Goal: Task Accomplishment & Management: Use online tool/utility

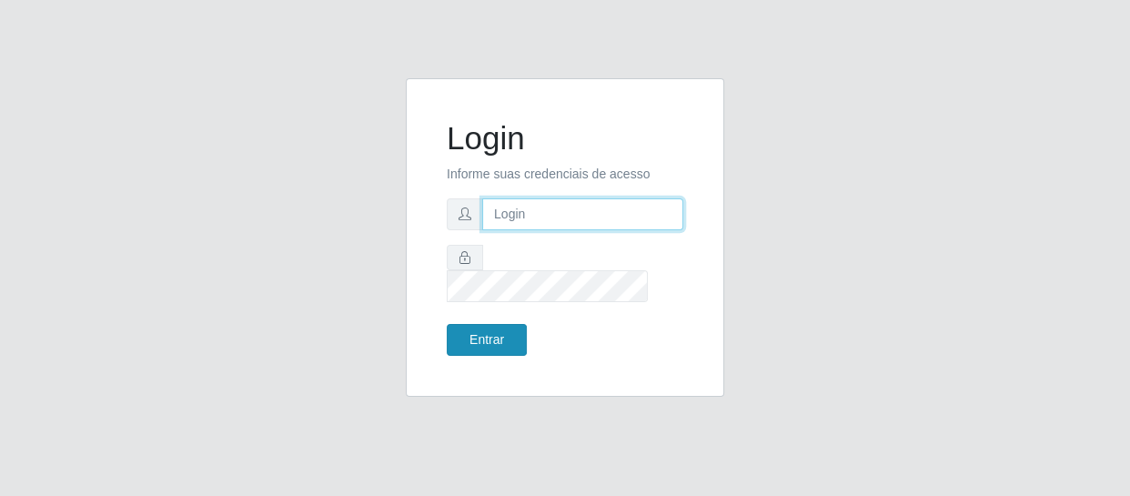
type input "[EMAIL_ADDRESS][DOMAIN_NAME]"
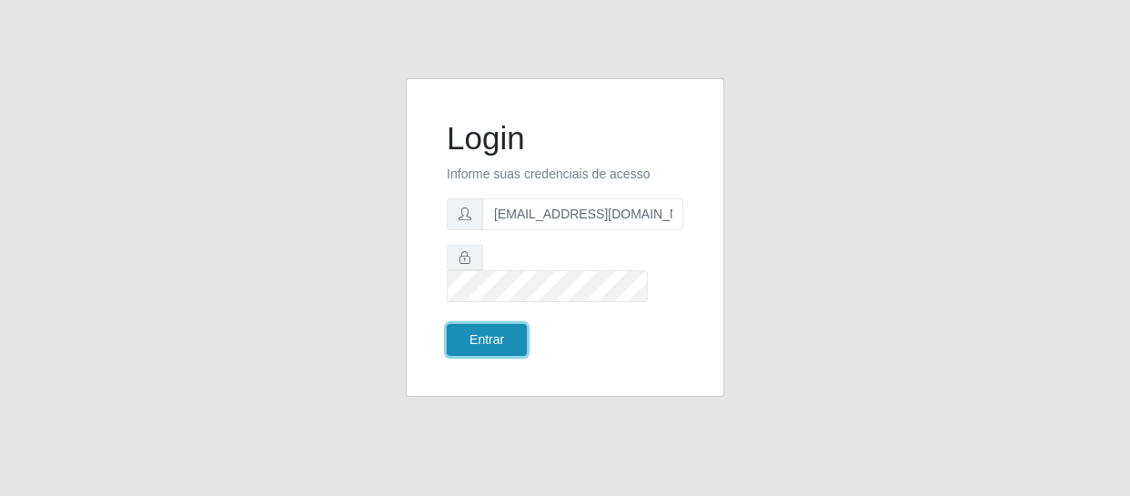
click at [468, 328] on button "Entrar" at bounding box center [487, 340] width 80 height 32
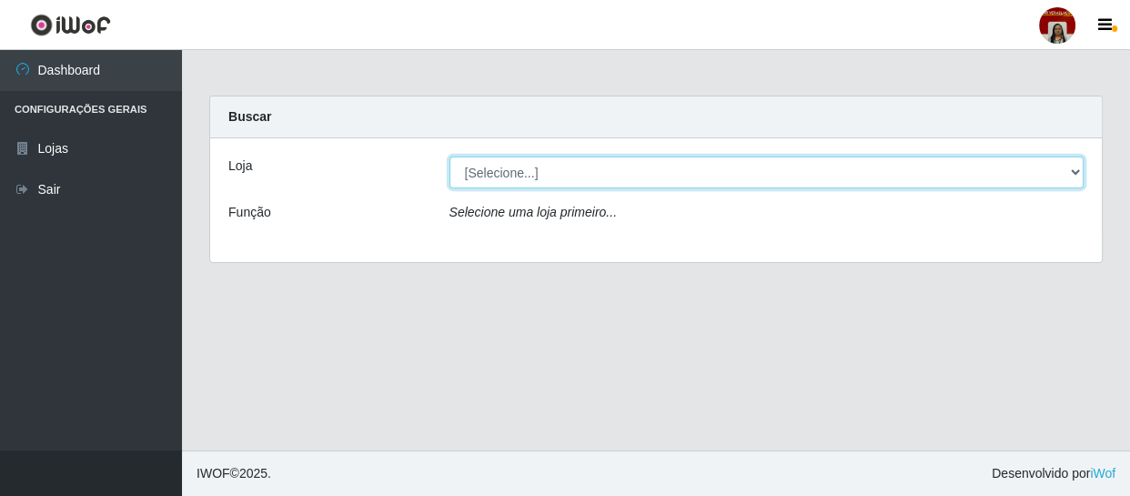
click at [1075, 169] on select "[Selecione...] Mar Vermelho - Loja 04" at bounding box center [766, 172] width 635 height 32
select select "251"
click at [449, 156] on select "[Selecione...] Mar Vermelho - Loja 04" at bounding box center [766, 172] width 635 height 32
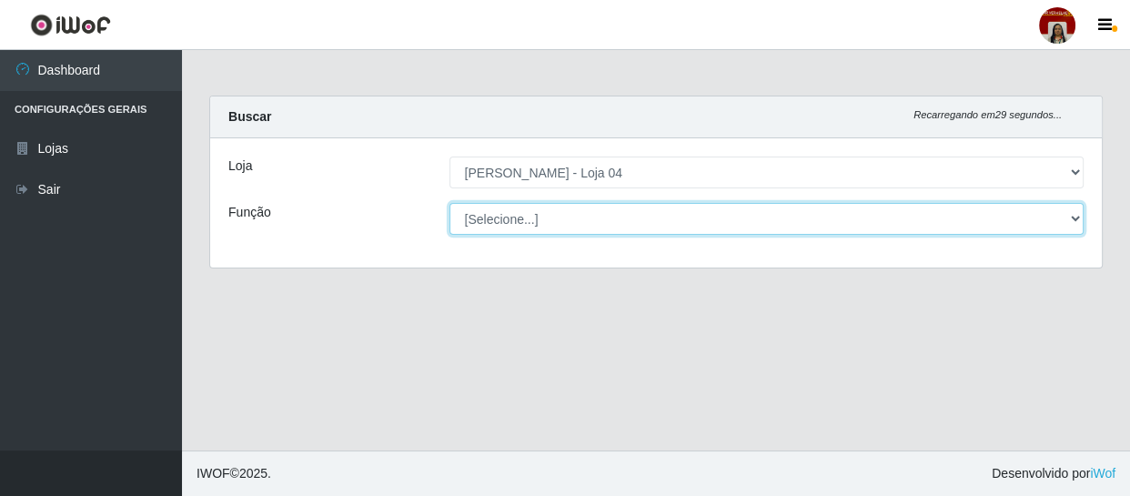
click at [1079, 217] on select "[Selecione...] ASG ASG + ASG ++ Auxiliar de Depósito Auxiliar de Depósito + Aux…" at bounding box center [766, 219] width 635 height 32
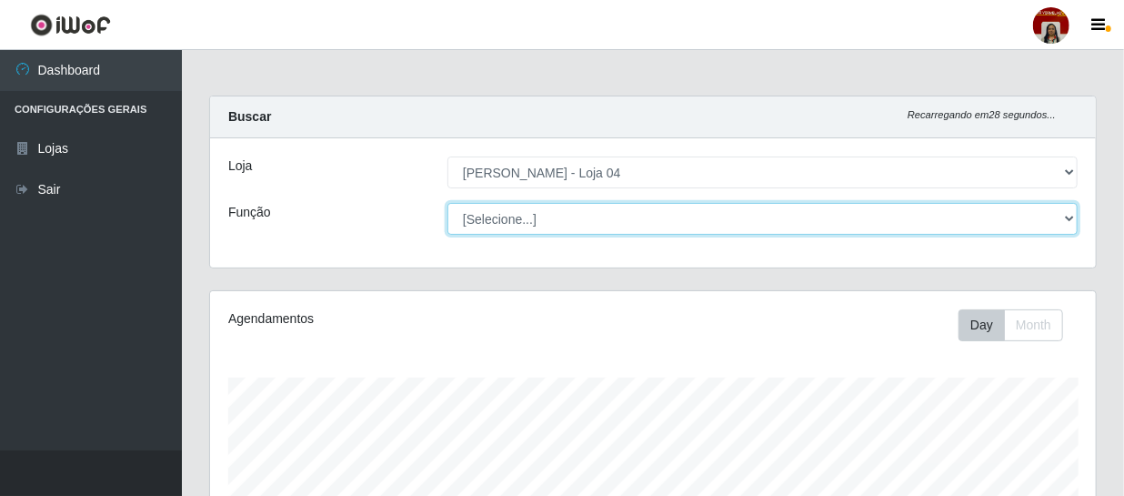
scroll to position [378, 886]
click at [448, 203] on select "[Selecione...] ASG ASG + ASG ++ Auxiliar de Depósito Auxiliar de Depósito + Aux…" at bounding box center [763, 219] width 630 height 32
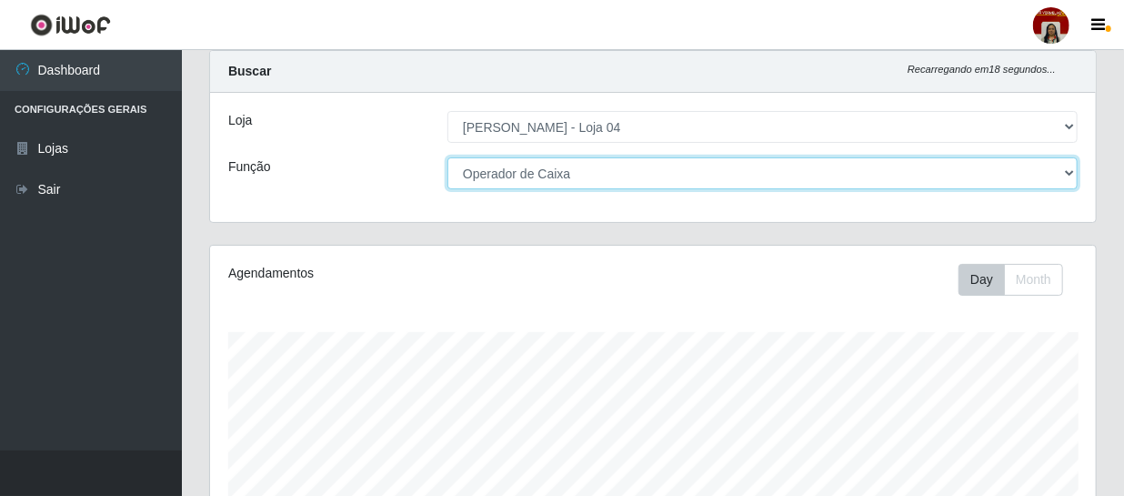
scroll to position [0, 0]
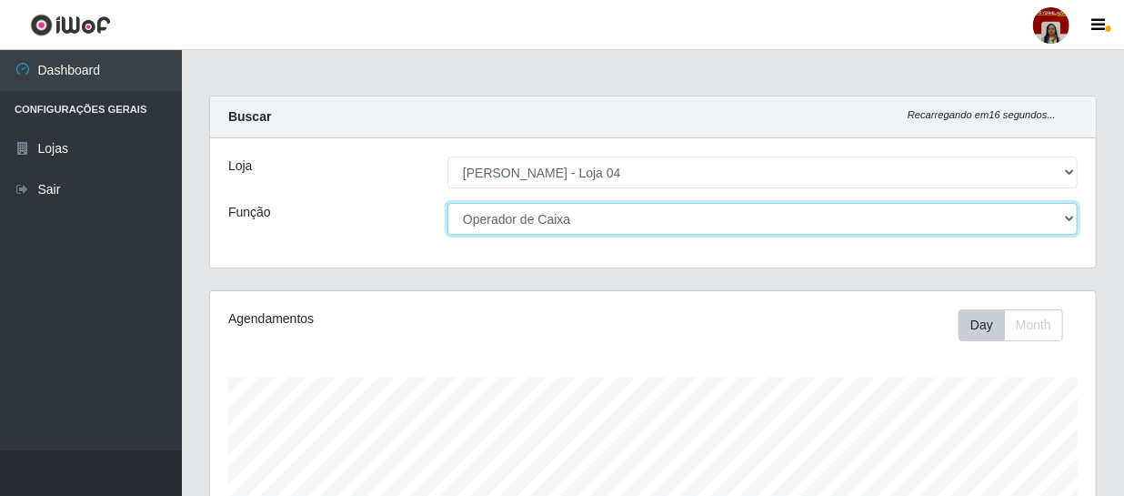
drag, startPoint x: 1071, startPoint y: 217, endPoint x: 1024, endPoint y: 227, distance: 47.5
click at [1071, 217] on select "[Selecione...] ASG ASG + ASG ++ Auxiliar de Depósito Auxiliar de Depósito + Aux…" at bounding box center [763, 219] width 630 height 32
click at [448, 203] on select "[Selecione...] ASG ASG + ASG ++ Auxiliar de Depósito Auxiliar de Depósito + Aux…" at bounding box center [763, 219] width 630 height 32
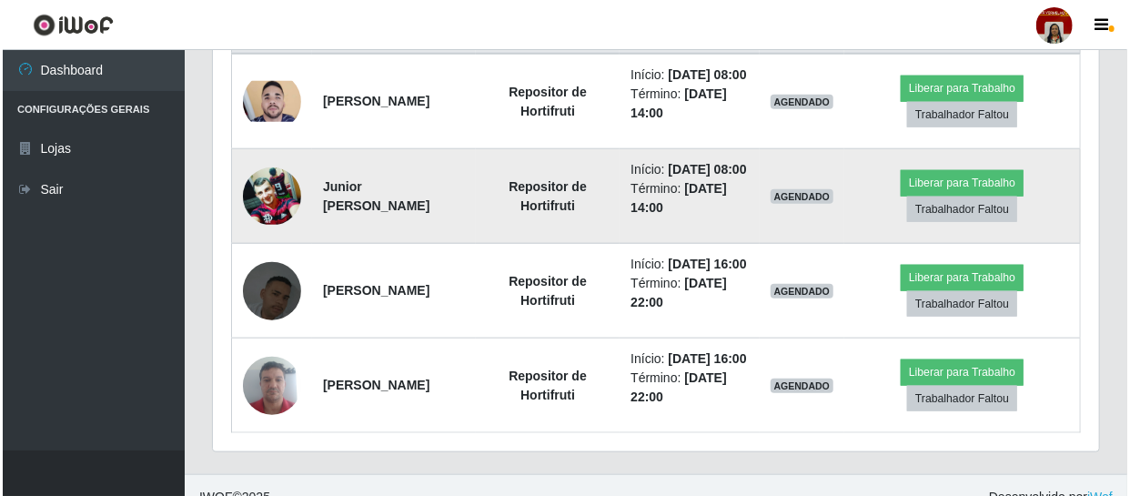
scroll to position [744, 0]
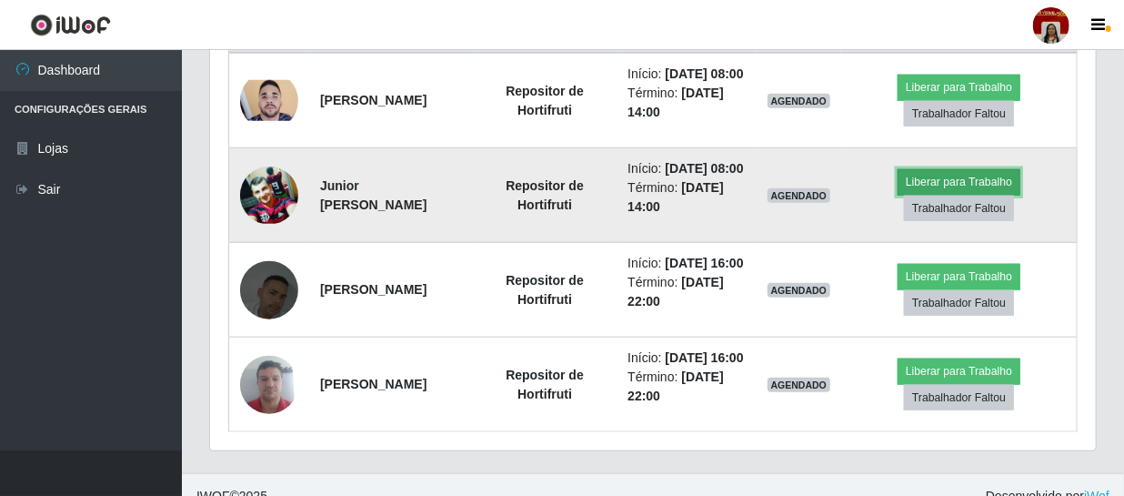
click at [953, 195] on button "Liberar para Trabalho" at bounding box center [959, 181] width 123 height 25
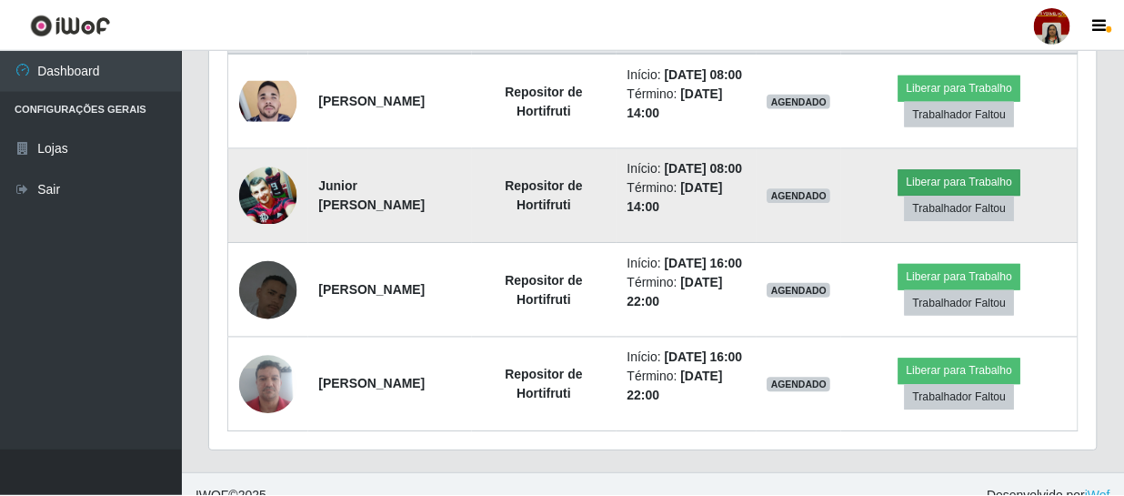
scroll to position [378, 878]
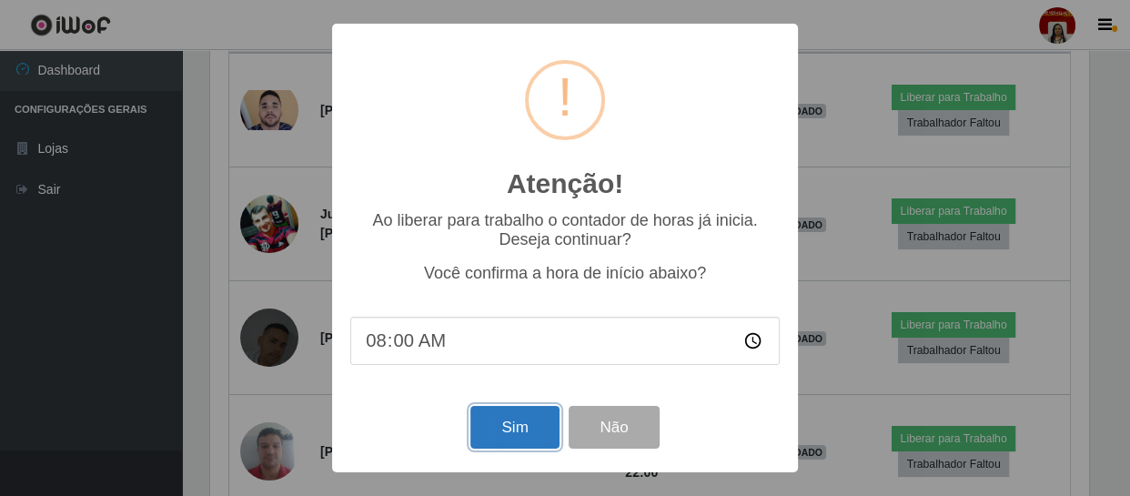
click at [515, 433] on button "Sim" at bounding box center [514, 427] width 88 height 43
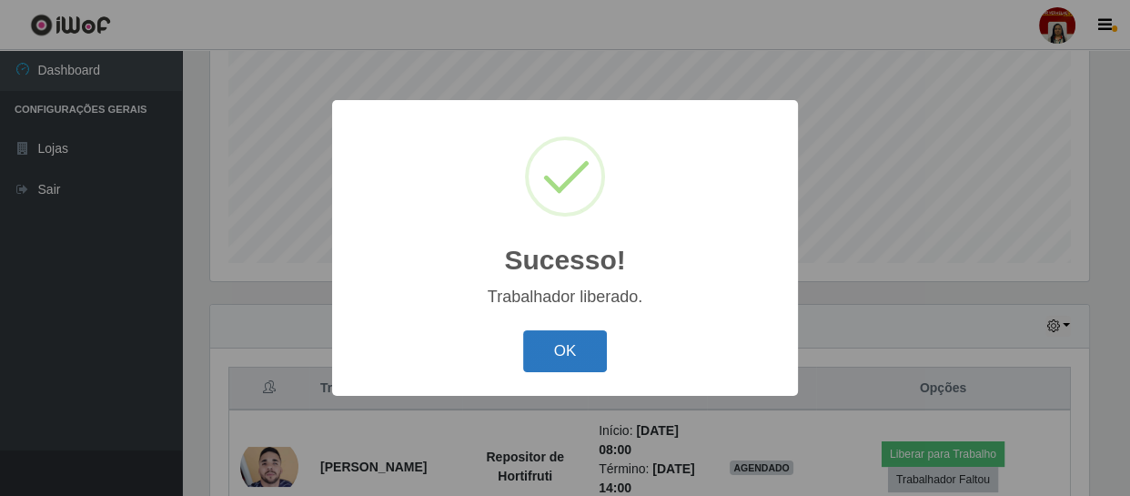
click at [568, 346] on button "OK" at bounding box center [565, 351] width 85 height 43
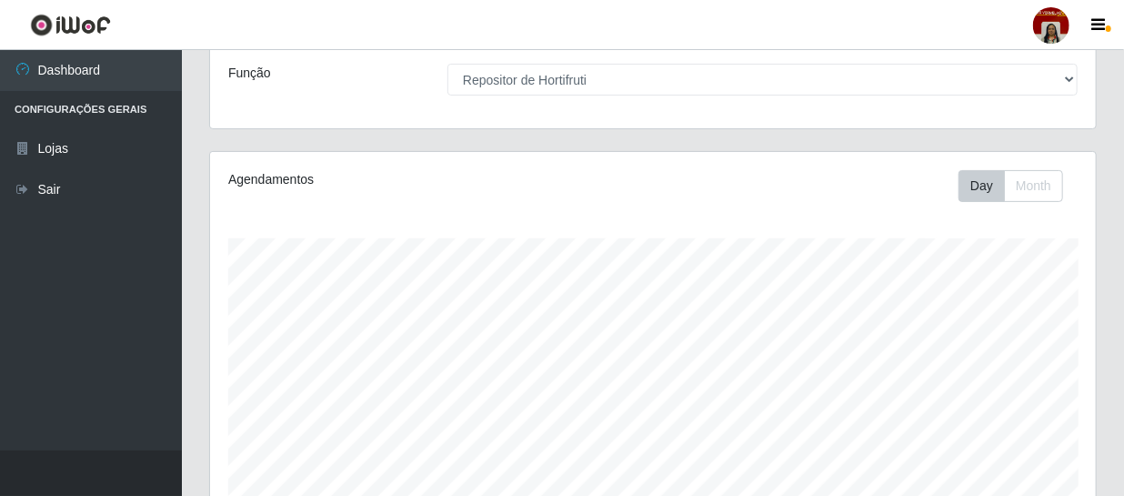
scroll to position [0, 0]
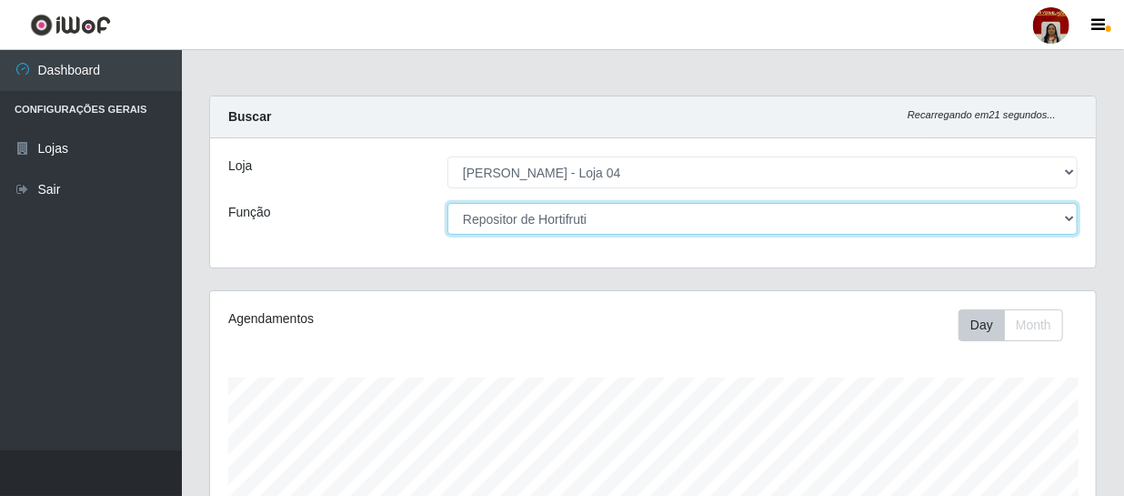
click at [1072, 219] on select "[Selecione...] ASG ASG + ASG ++ Auxiliar de Depósito Auxiliar de Depósito + Aux…" at bounding box center [763, 219] width 630 height 32
click at [448, 203] on select "[Selecione...] ASG ASG + ASG ++ Auxiliar de Depósito Auxiliar de Depósito + Aux…" at bounding box center [763, 219] width 630 height 32
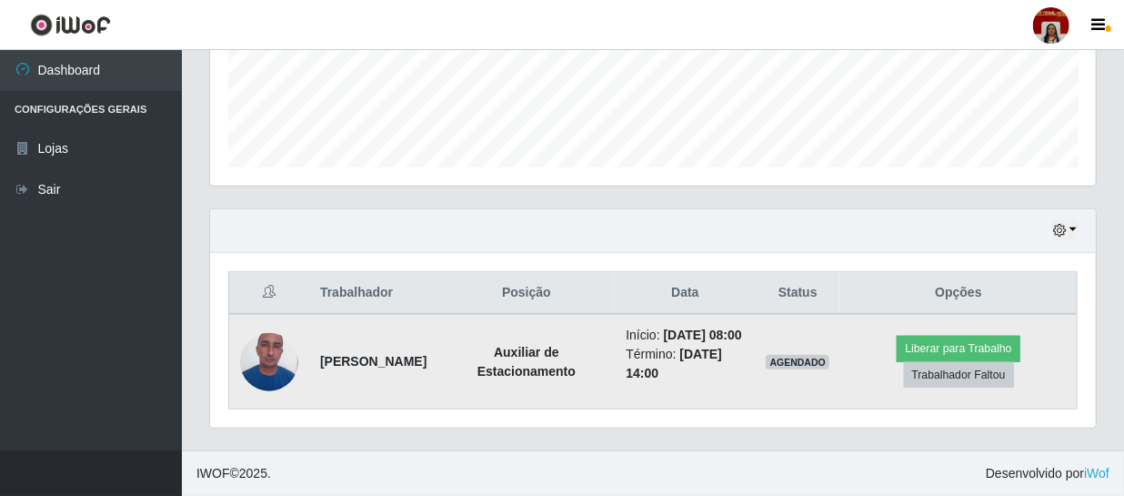
scroll to position [500, 0]
click at [980, 337] on button "Liberar para Trabalho" at bounding box center [958, 348] width 123 height 25
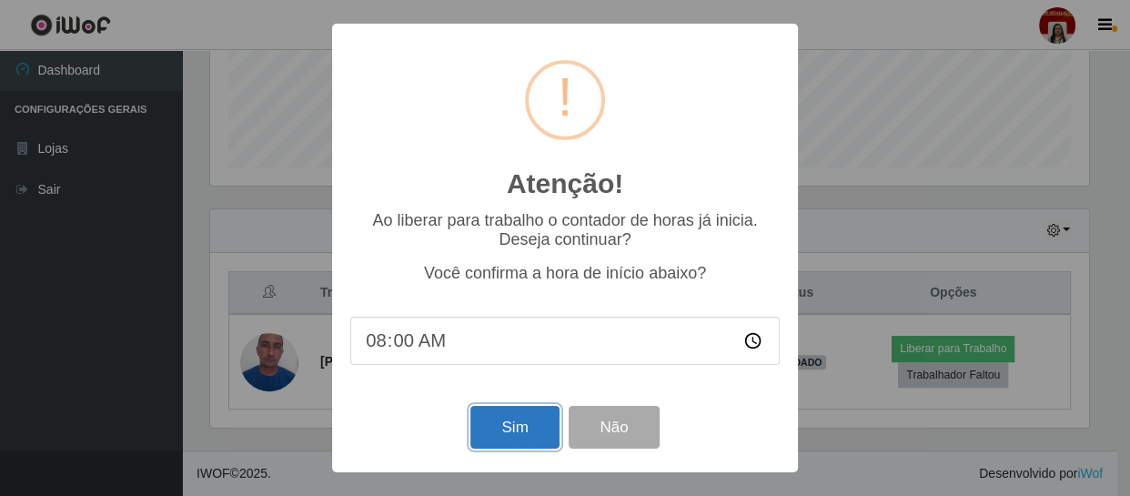
click at [496, 430] on button "Sim" at bounding box center [514, 427] width 88 height 43
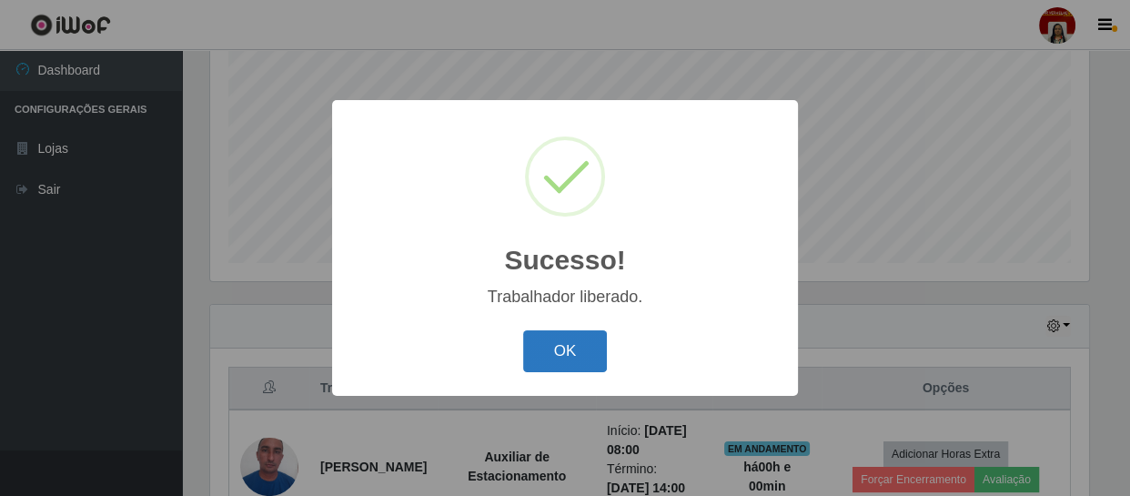
click at [553, 356] on button "OK" at bounding box center [565, 351] width 85 height 43
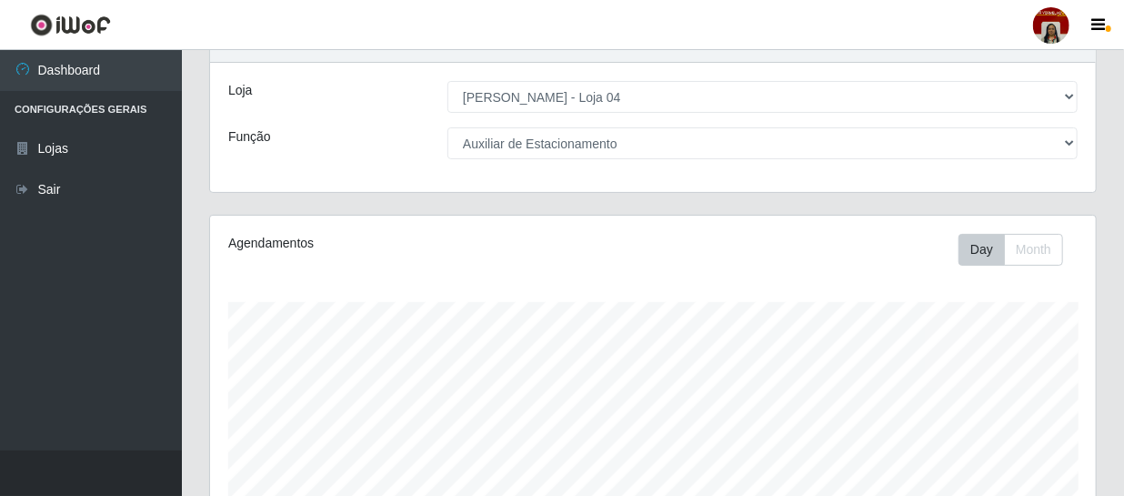
scroll to position [0, 0]
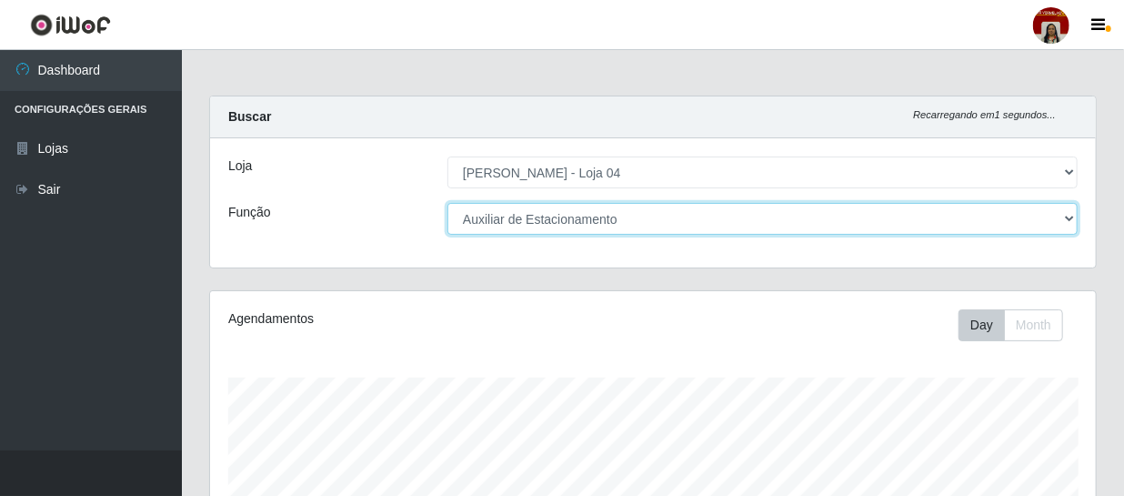
click at [1067, 217] on select "[Selecione...] ASG ASG + ASG ++ Auxiliar de Depósito Auxiliar de Depósito + Aux…" at bounding box center [763, 219] width 630 height 32
click at [448, 203] on select "[Selecione...] ASG ASG + ASG ++ Auxiliar de Depósito Auxiliar de Depósito + Aux…" at bounding box center [763, 219] width 630 height 32
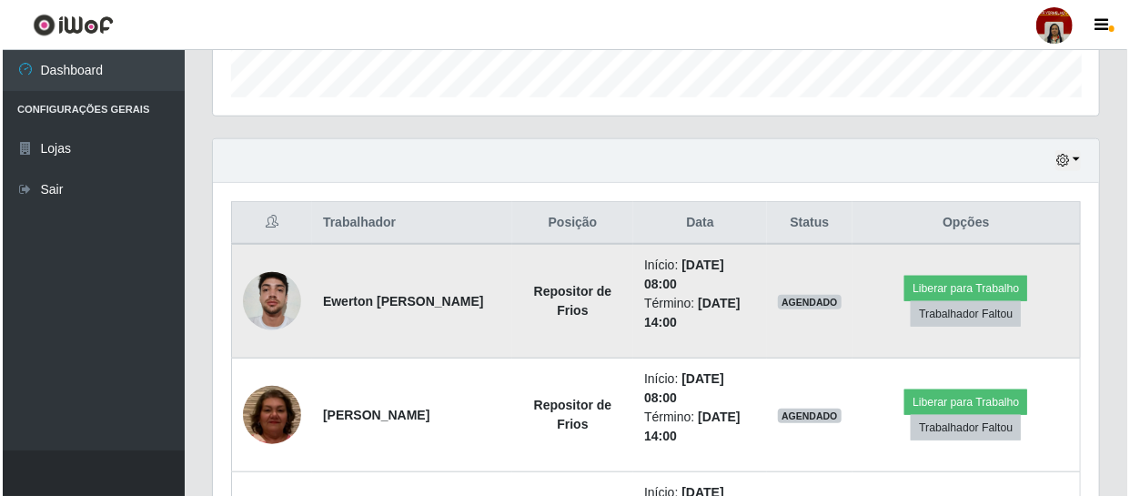
scroll to position [661, 0]
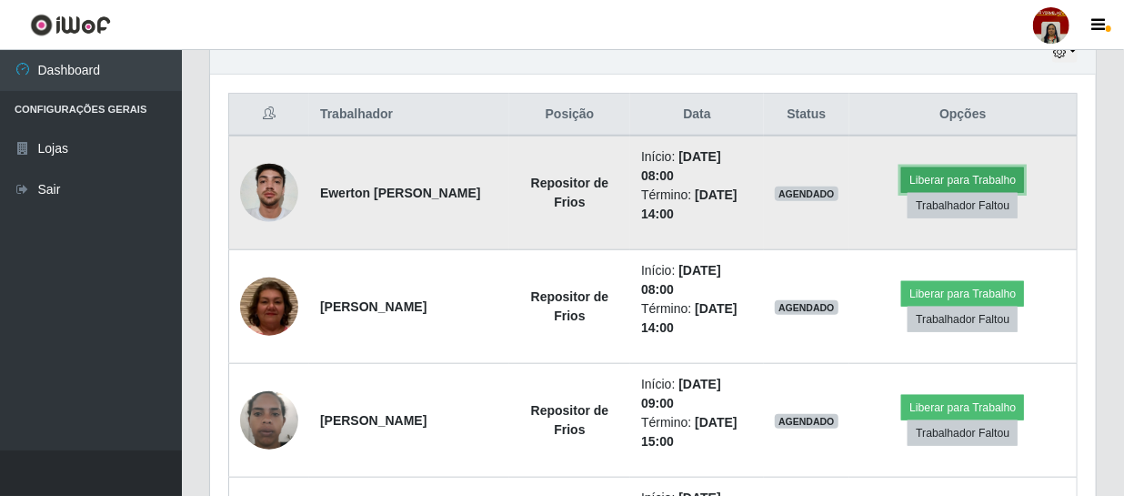
click at [973, 172] on button "Liberar para Trabalho" at bounding box center [963, 179] width 123 height 25
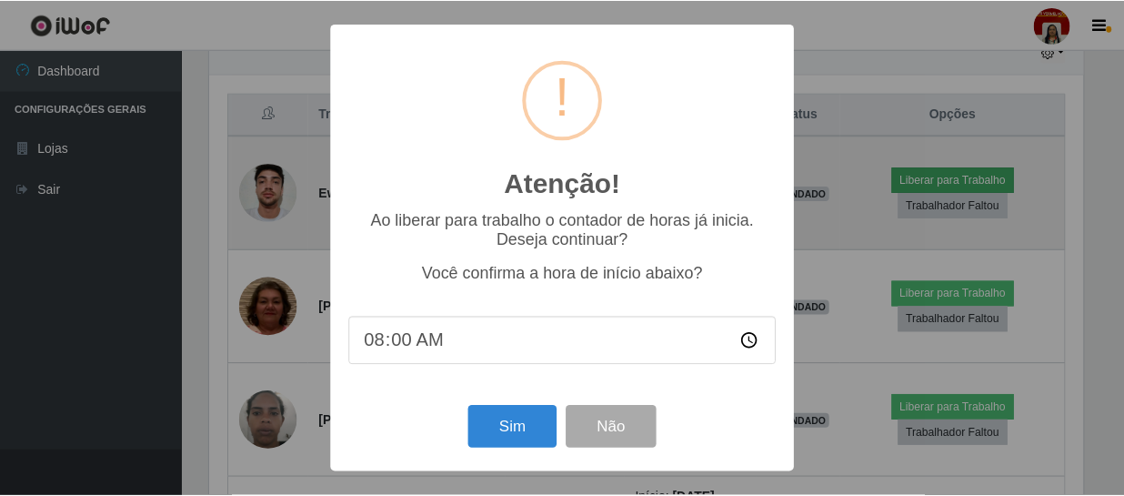
scroll to position [378, 878]
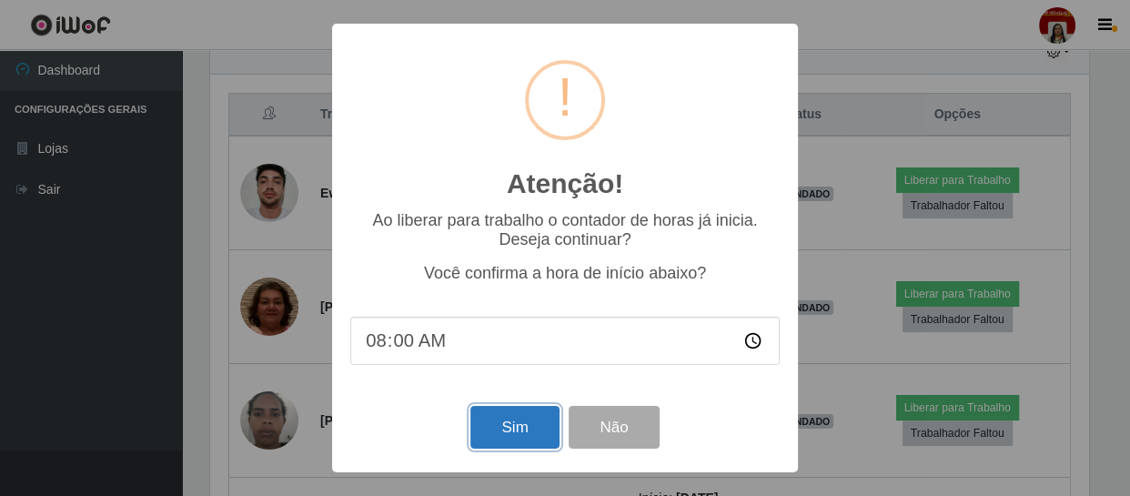
click at [489, 441] on button "Sim" at bounding box center [514, 427] width 88 height 43
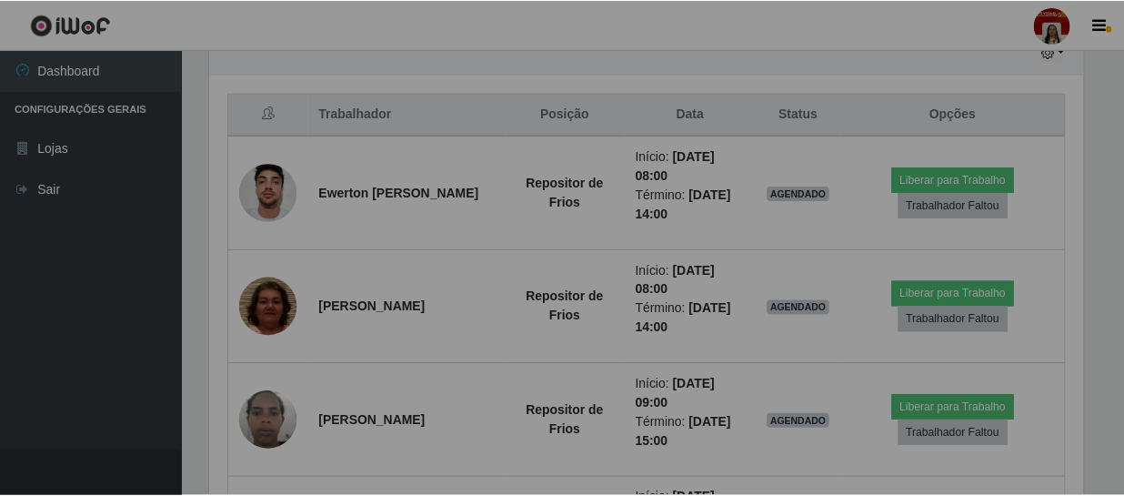
scroll to position [0, 0]
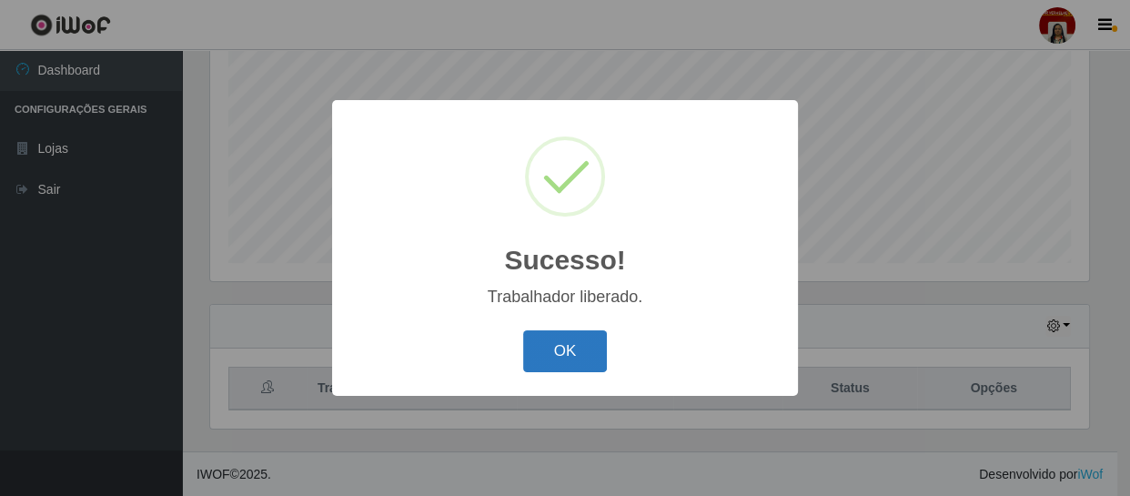
click at [578, 361] on button "OK" at bounding box center [565, 351] width 85 height 43
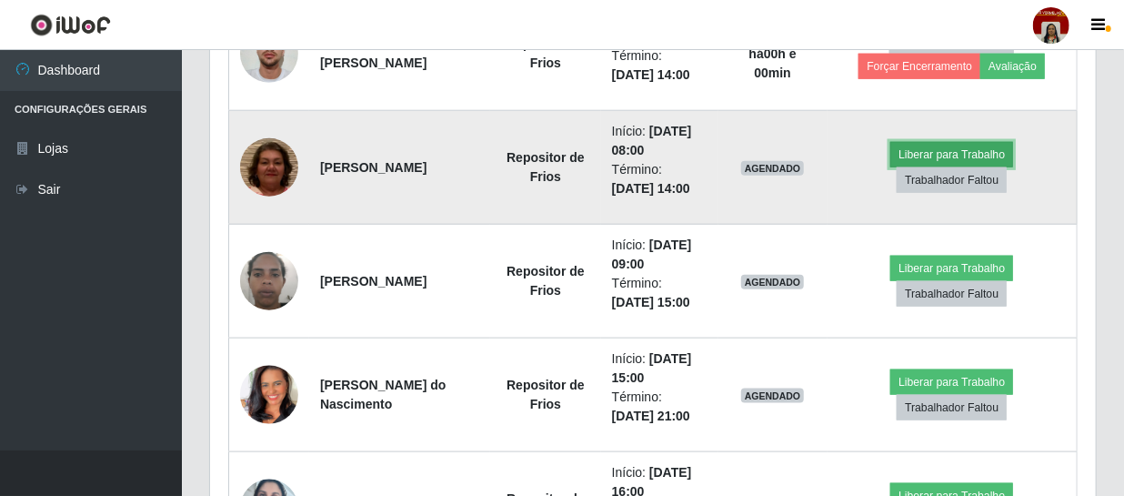
click at [964, 152] on button "Liberar para Trabalho" at bounding box center [952, 154] width 123 height 25
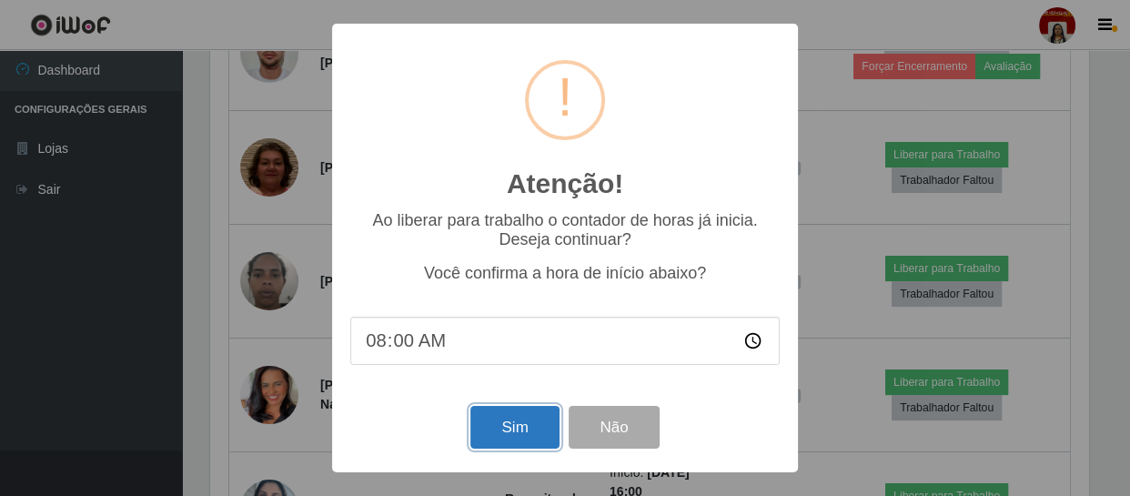
click at [491, 423] on button "Sim" at bounding box center [514, 427] width 88 height 43
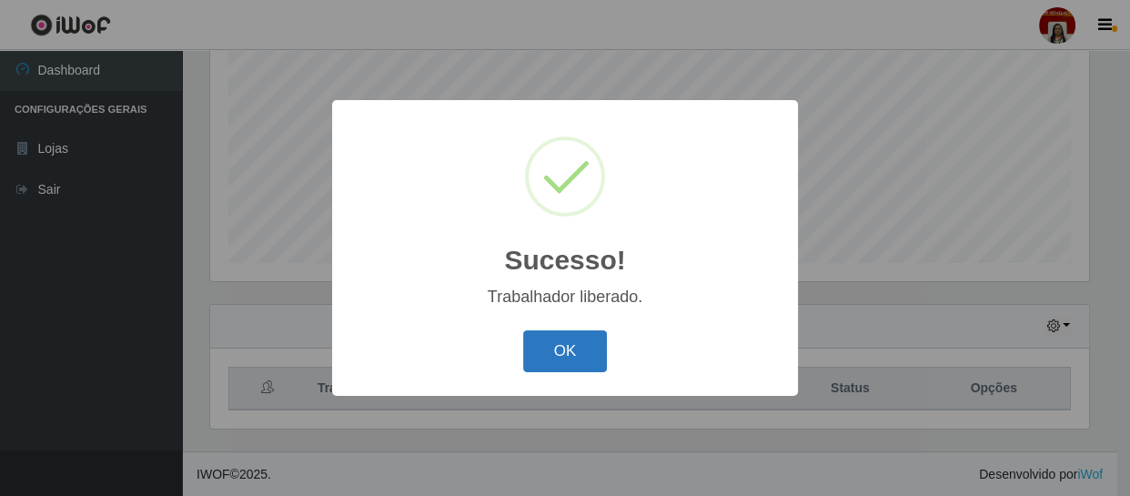
click at [579, 353] on button "OK" at bounding box center [565, 351] width 85 height 43
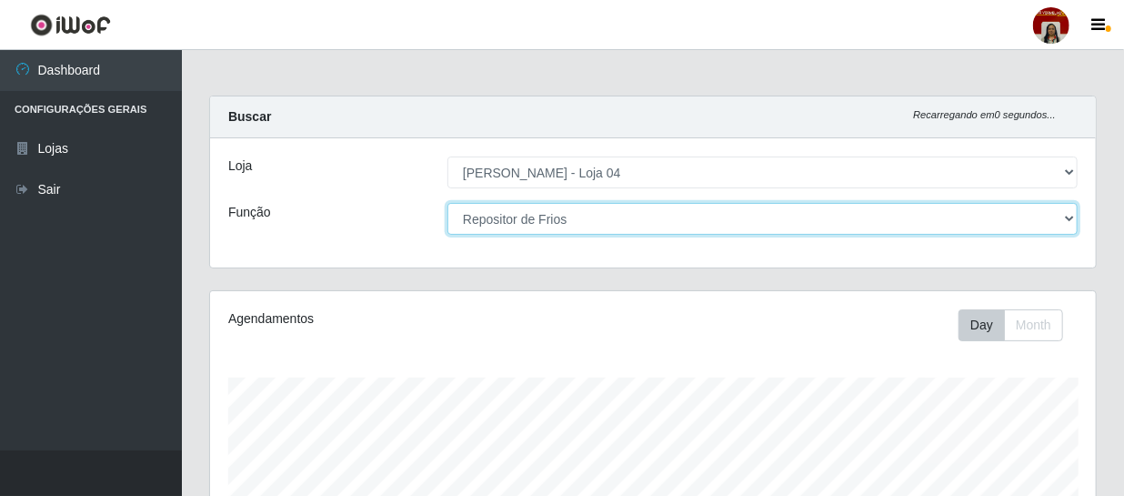
click at [1074, 221] on select "[Selecione...] ASG ASG + ASG ++ Auxiliar de Depósito Auxiliar de Depósito + Aux…" at bounding box center [763, 219] width 630 height 32
click at [448, 203] on select "[Selecione...] ASG ASG + ASG ++ Auxiliar de Depósito Auxiliar de Depósito + Aux…" at bounding box center [763, 219] width 630 height 32
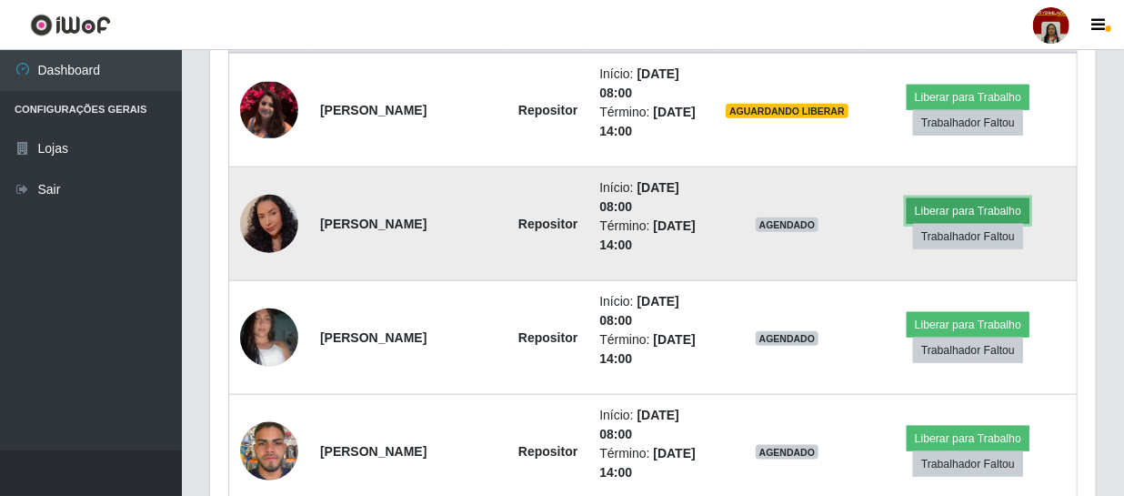
click at [973, 204] on button "Liberar para Trabalho" at bounding box center [968, 210] width 123 height 25
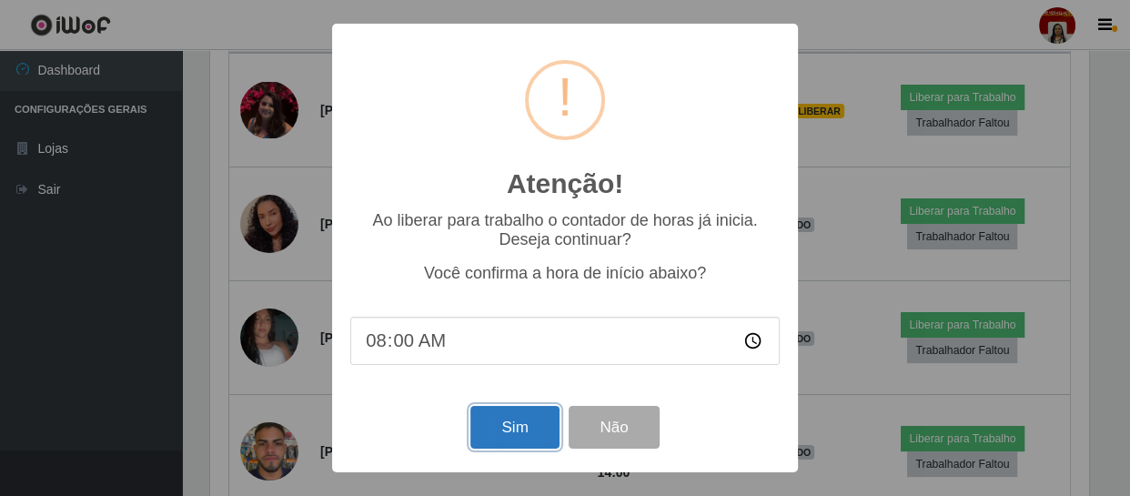
click at [519, 422] on button "Sim" at bounding box center [514, 427] width 88 height 43
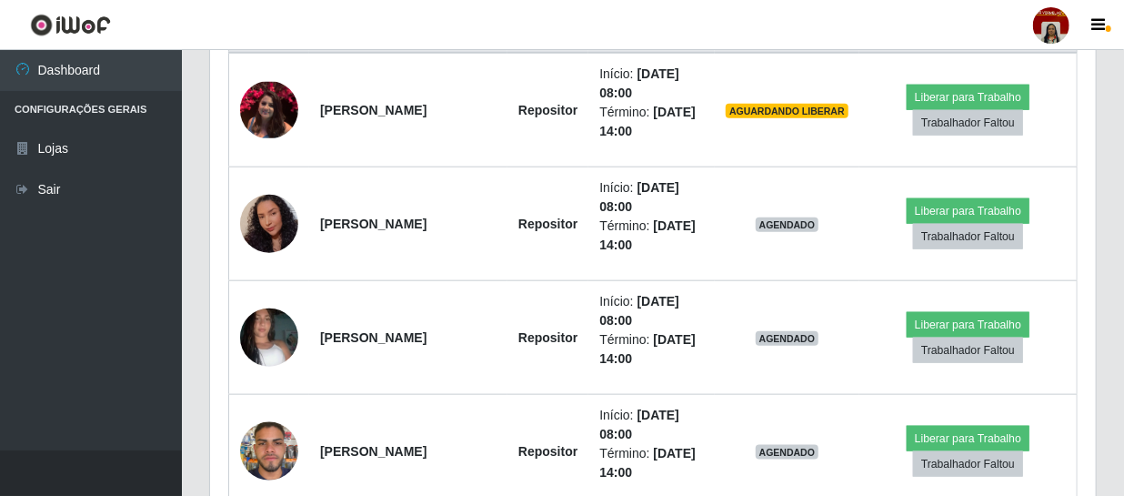
scroll to position [909394, 908885]
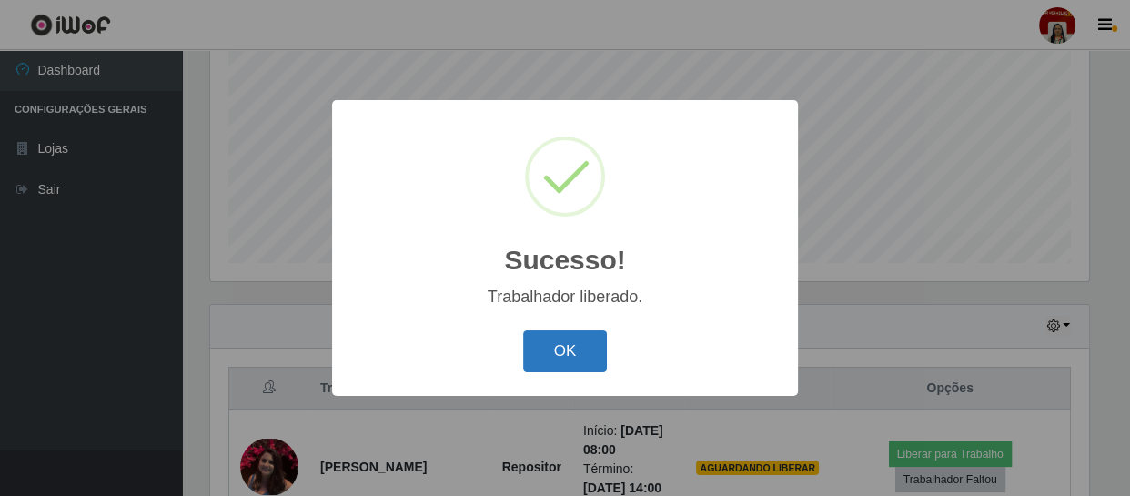
click at [573, 353] on button "OK" at bounding box center [565, 351] width 85 height 43
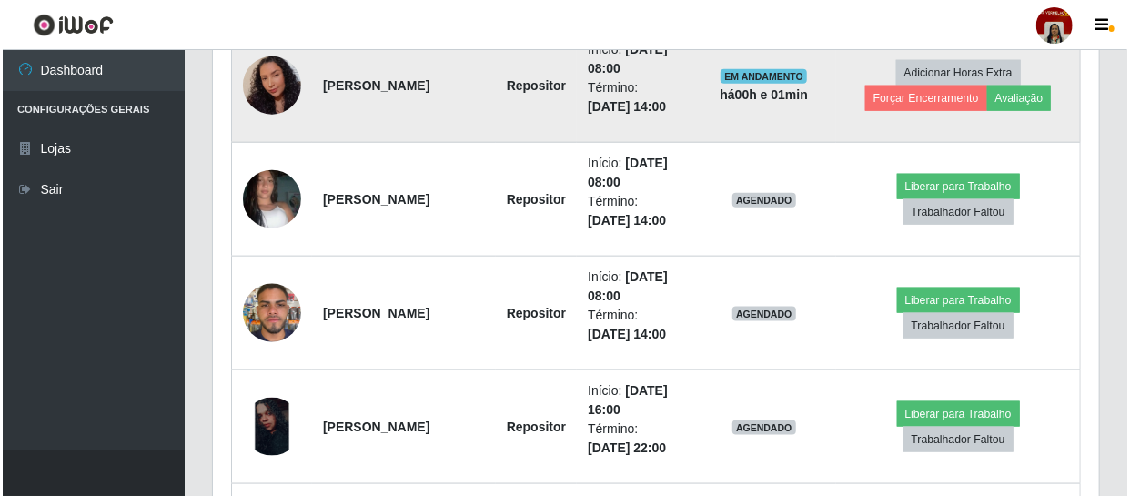
scroll to position [883, 0]
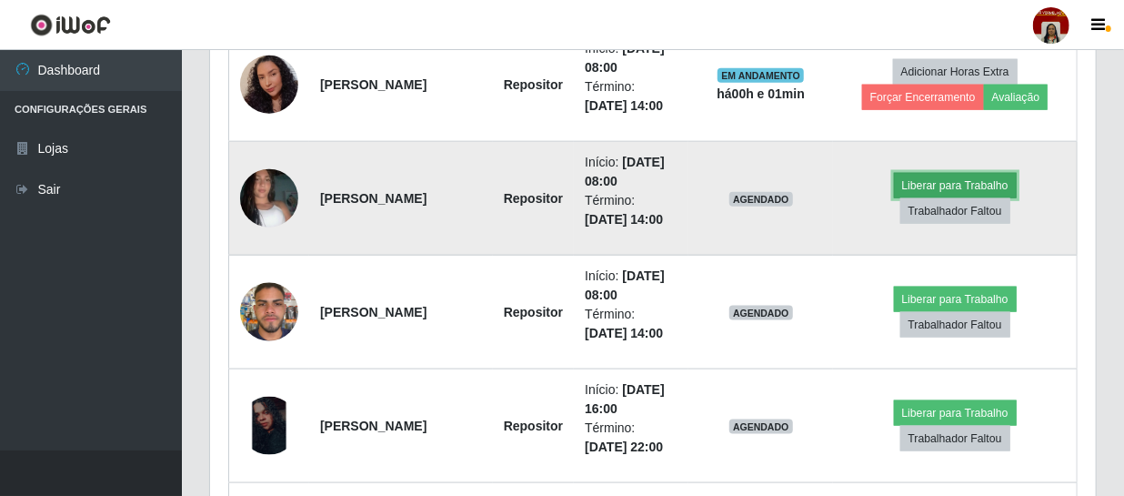
click at [936, 179] on button "Liberar para Trabalho" at bounding box center [955, 185] width 123 height 25
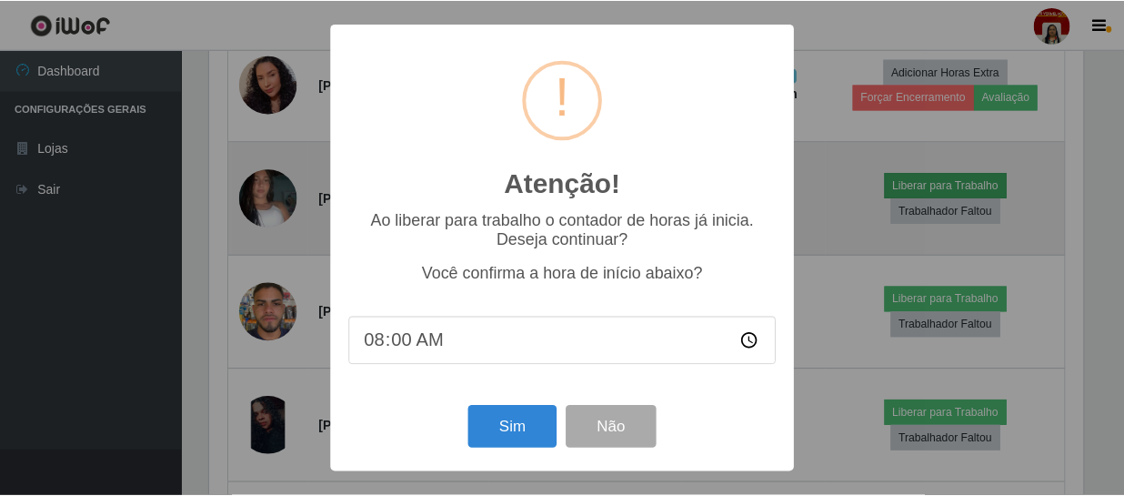
scroll to position [378, 878]
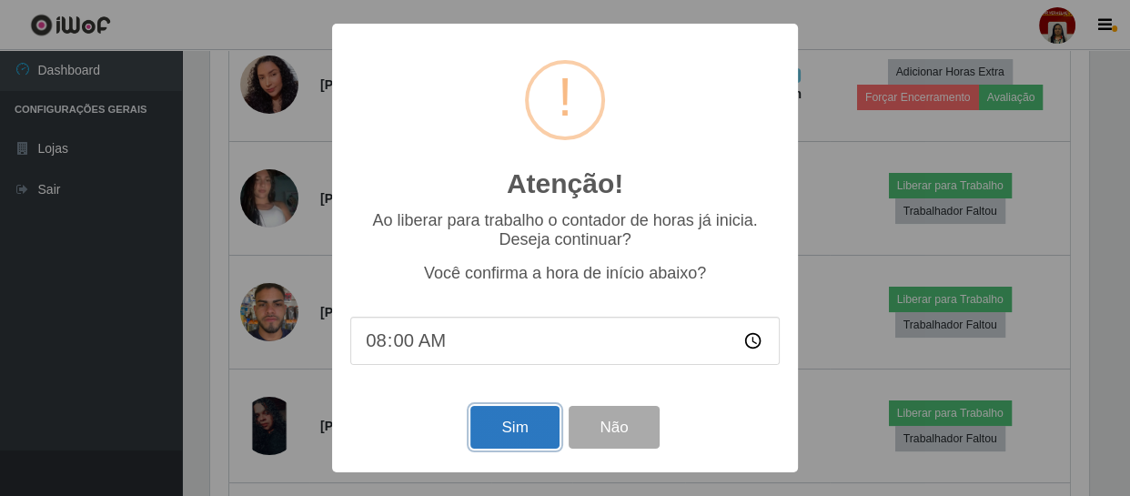
click at [488, 435] on button "Sim" at bounding box center [514, 427] width 88 height 43
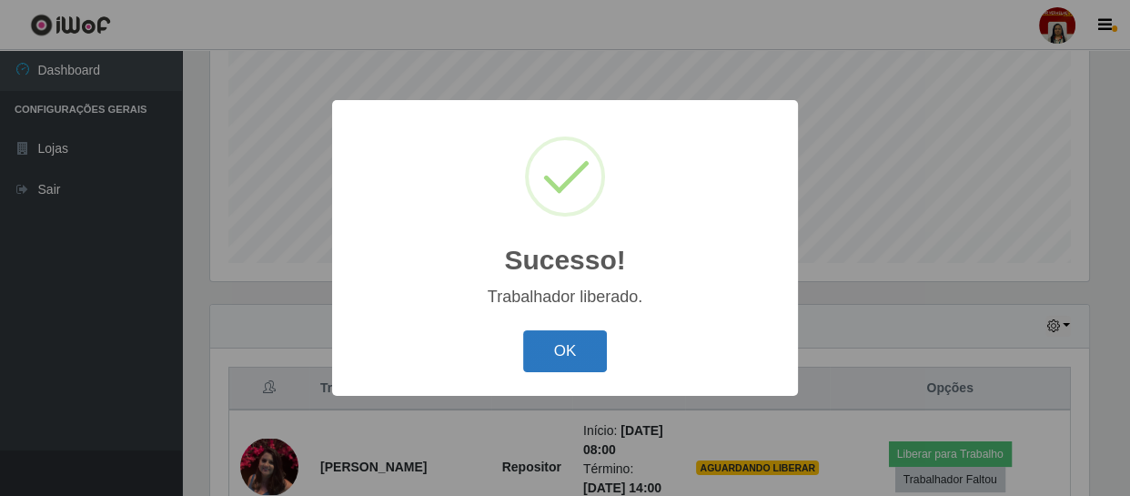
click at [551, 354] on button "OK" at bounding box center [565, 351] width 85 height 43
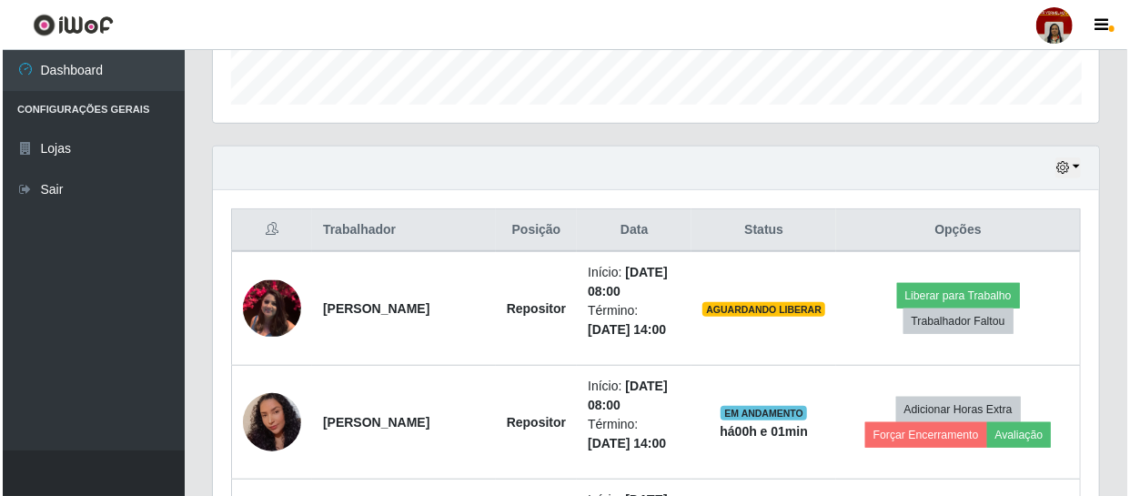
scroll to position [553, 0]
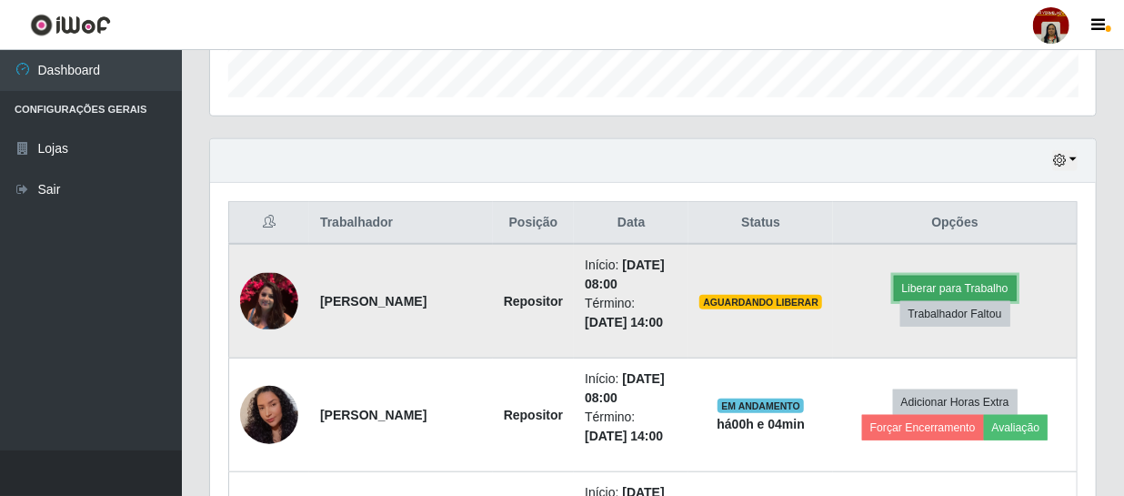
click at [937, 286] on button "Liberar para Trabalho" at bounding box center [955, 288] width 123 height 25
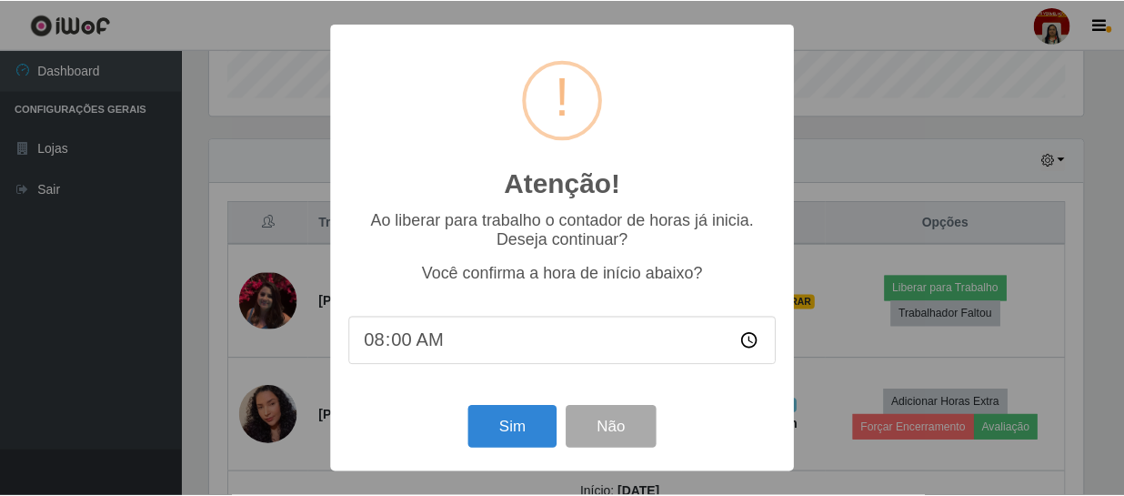
scroll to position [378, 878]
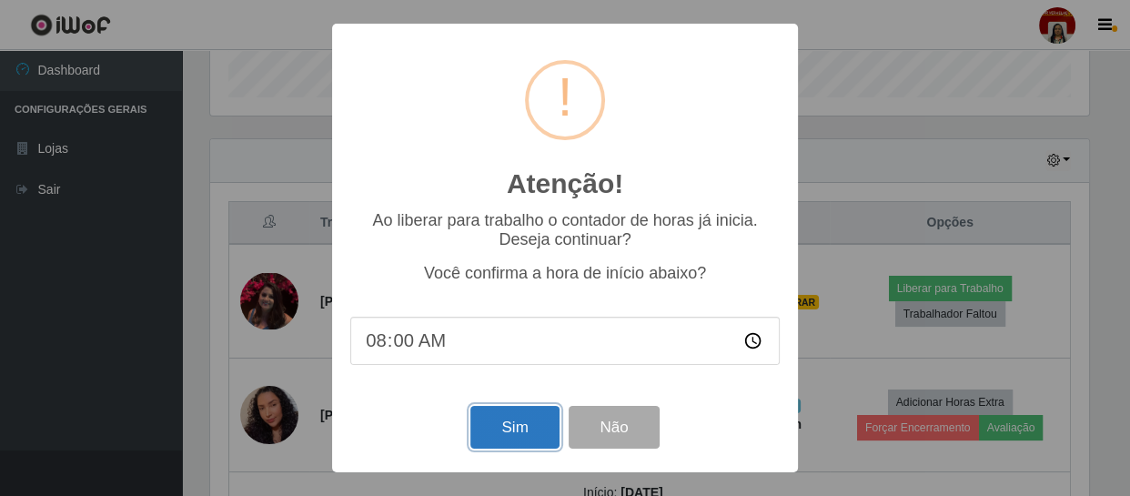
click at [539, 430] on button "Sim" at bounding box center [514, 427] width 88 height 43
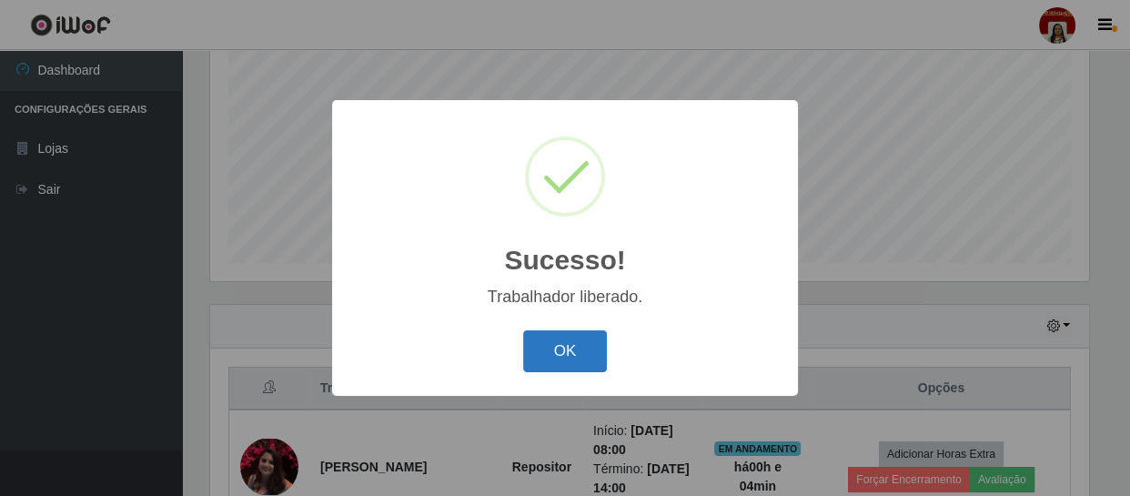
click at [585, 348] on button "OK" at bounding box center [565, 351] width 85 height 43
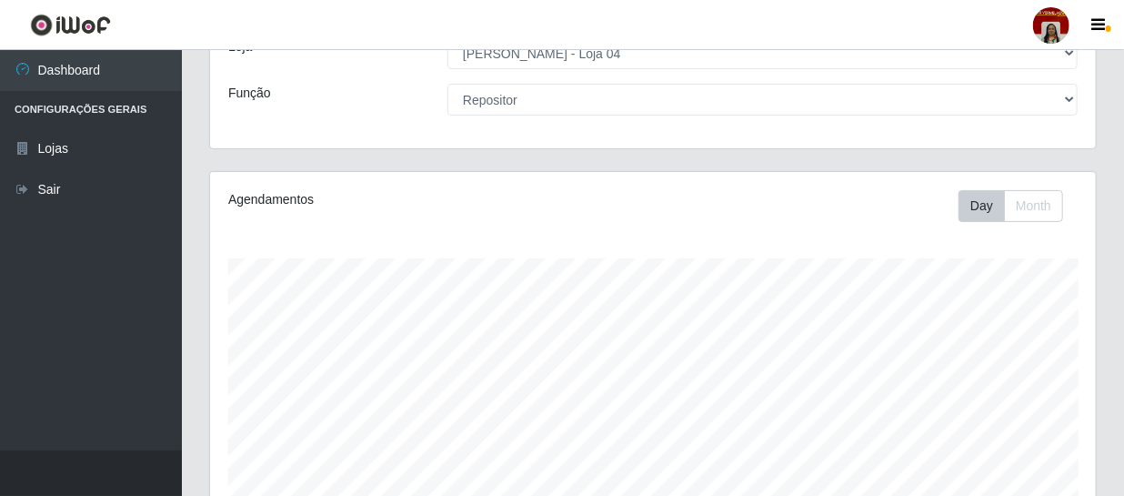
scroll to position [0, 0]
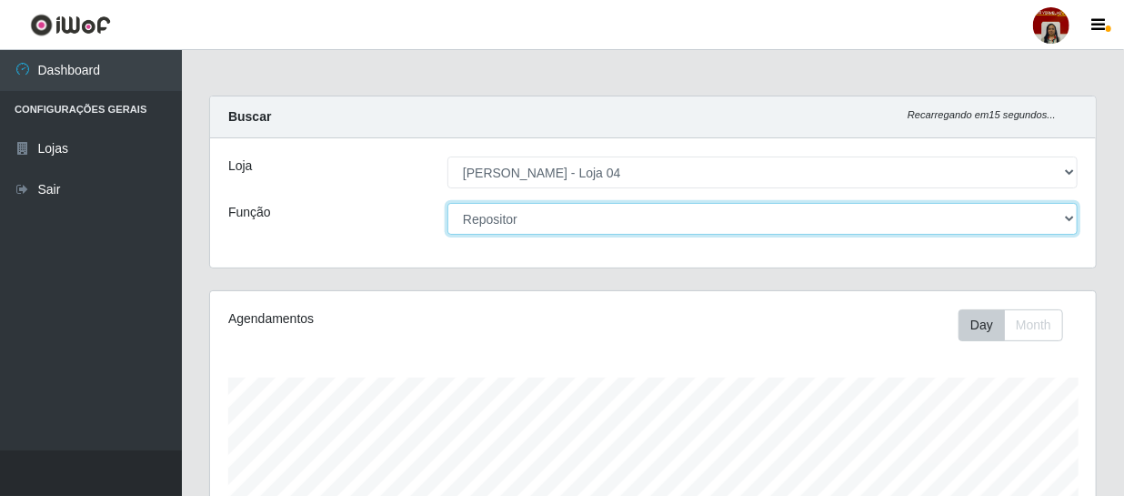
click at [511, 217] on select "[Selecione...] ASG ASG + ASG ++ Auxiliar de Depósito Auxiliar de Depósito + Aux…" at bounding box center [763, 219] width 630 height 32
select select "22"
click at [448, 203] on select "[Selecione...] ASG ASG + ASG ++ Auxiliar de Depósito Auxiliar de Depósito + Aux…" at bounding box center [763, 219] width 630 height 32
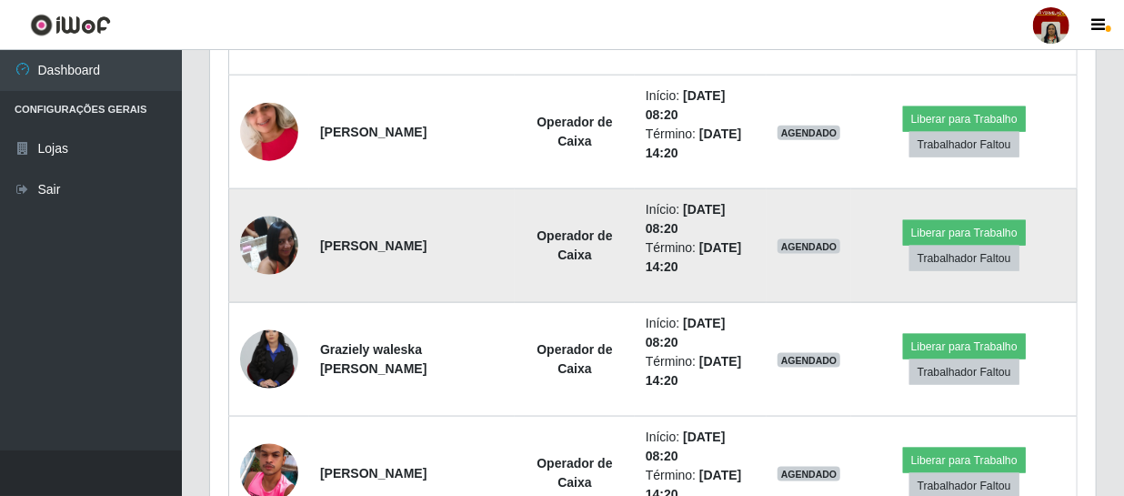
scroll to position [913, 0]
